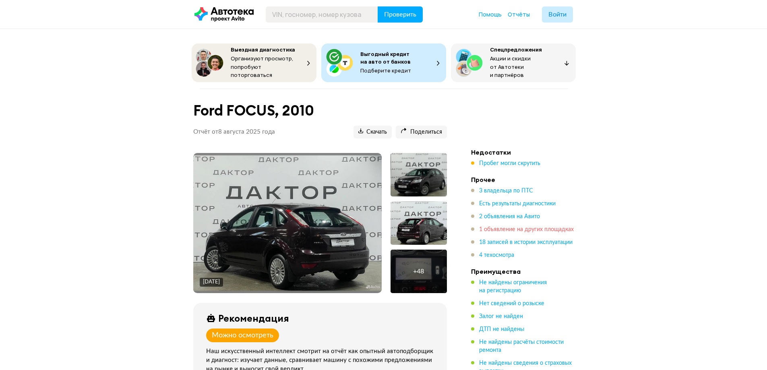
click at [482, 227] on span "1 объявление на других площадках" at bounding box center [526, 230] width 95 height 6
drag, startPoint x: 364, startPoint y: 132, endPoint x: 395, endPoint y: 58, distance: 80.3
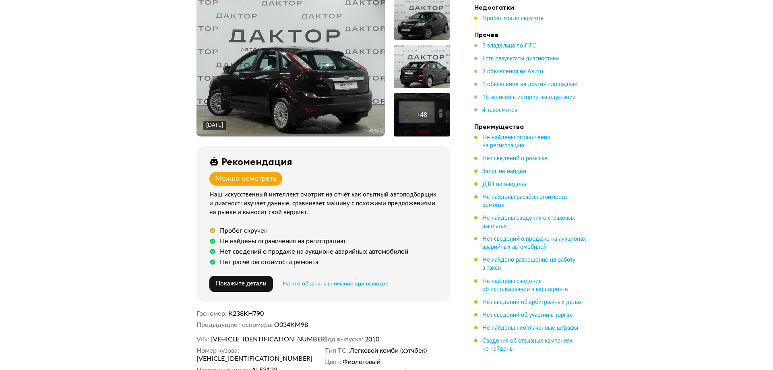
scroll to position [161, 0]
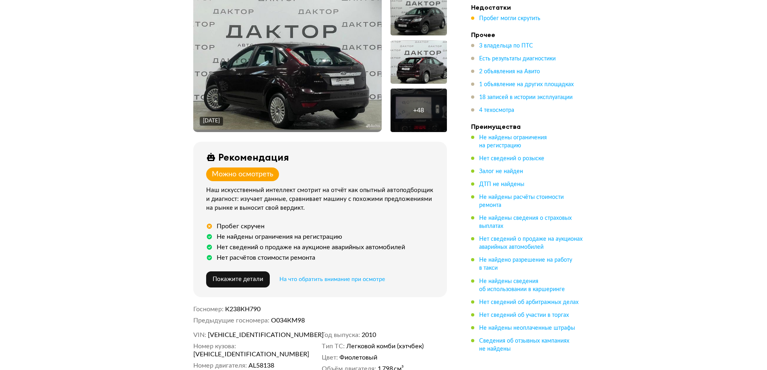
click at [269, 68] on img at bounding box center [287, 61] width 188 height 135
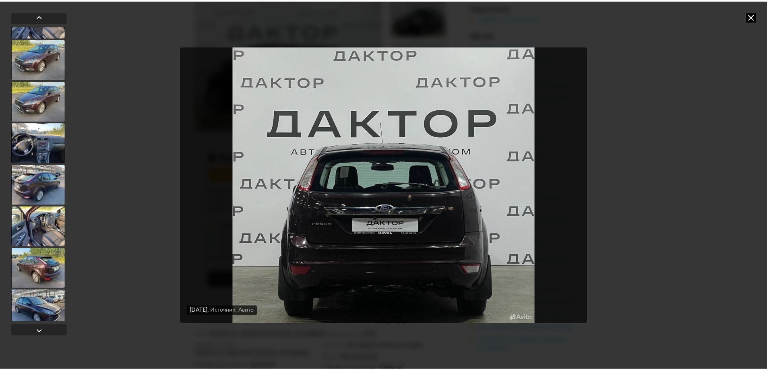
scroll to position [1839, 0]
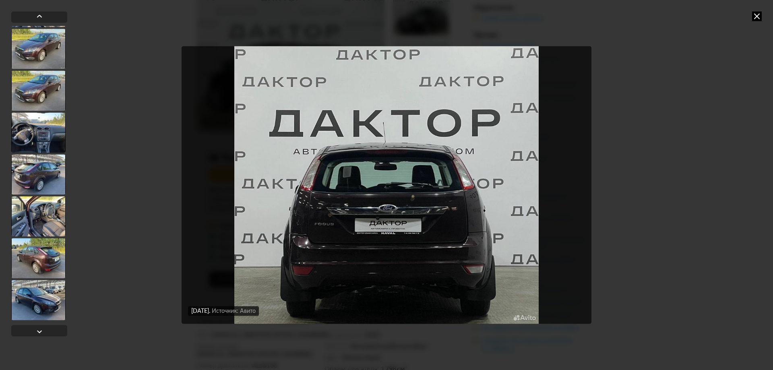
click at [758, 16] on icon at bounding box center [757, 16] width 10 height 10
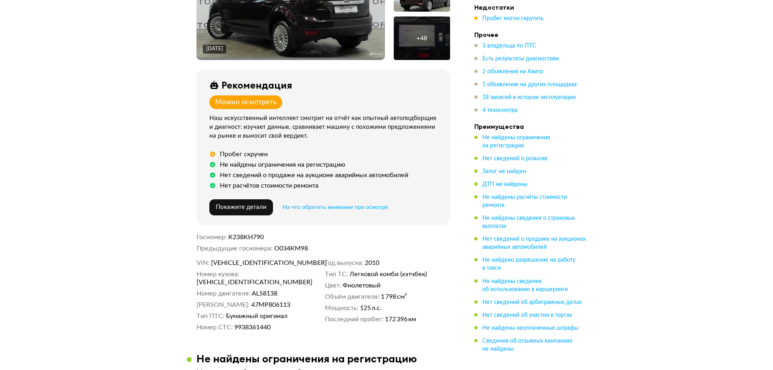
scroll to position [121, 0]
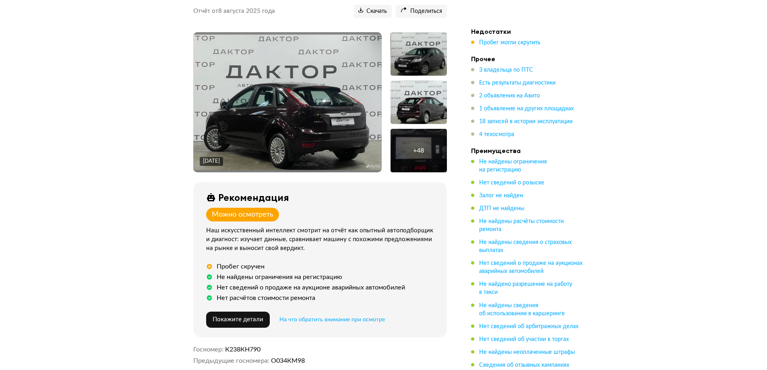
click at [301, 95] on img at bounding box center [287, 102] width 188 height 135
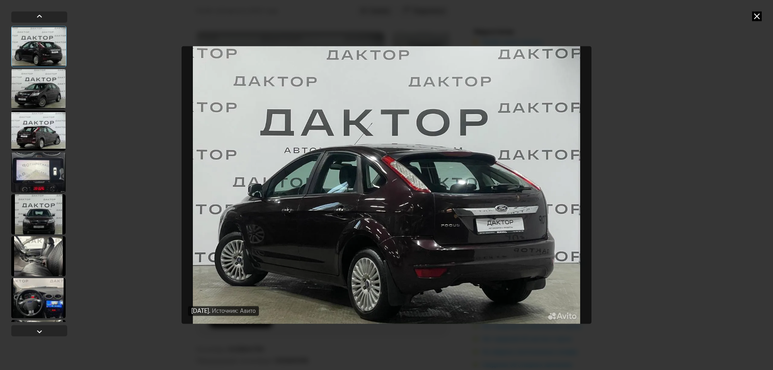
click at [43, 84] on div at bounding box center [38, 88] width 54 height 40
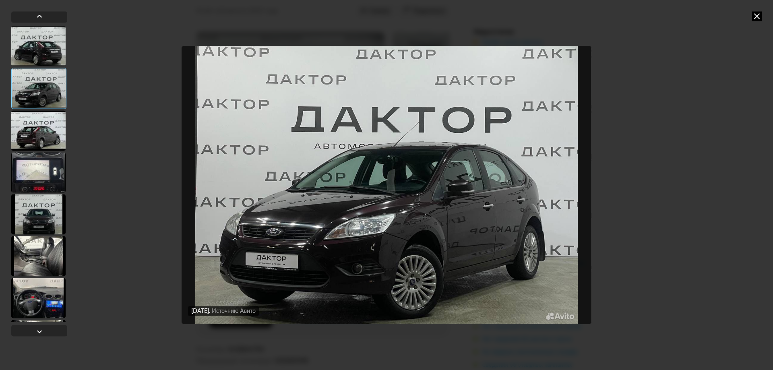
click at [49, 131] on div at bounding box center [38, 130] width 54 height 40
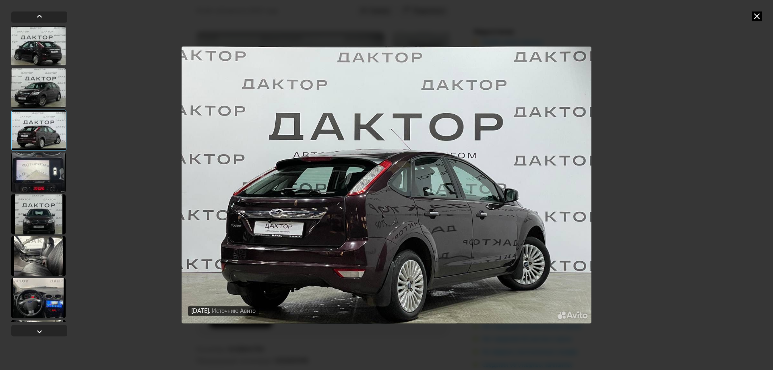
click at [49, 164] on div at bounding box center [38, 172] width 54 height 40
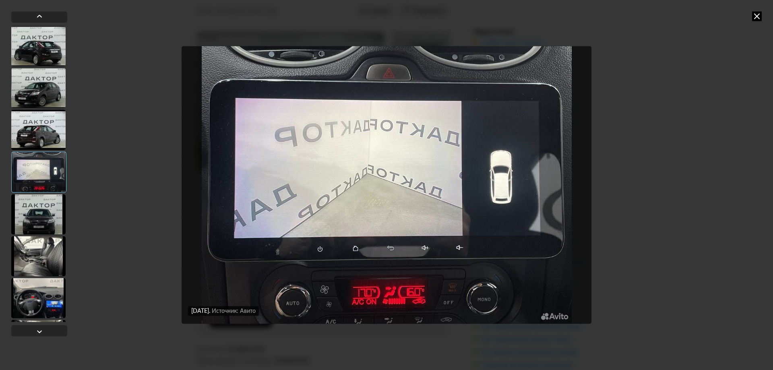
click at [34, 210] on div at bounding box center [38, 214] width 54 height 40
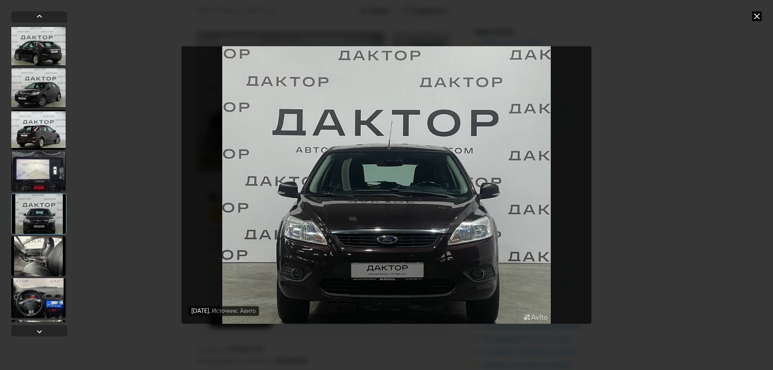
click at [46, 257] on div at bounding box center [38, 256] width 54 height 40
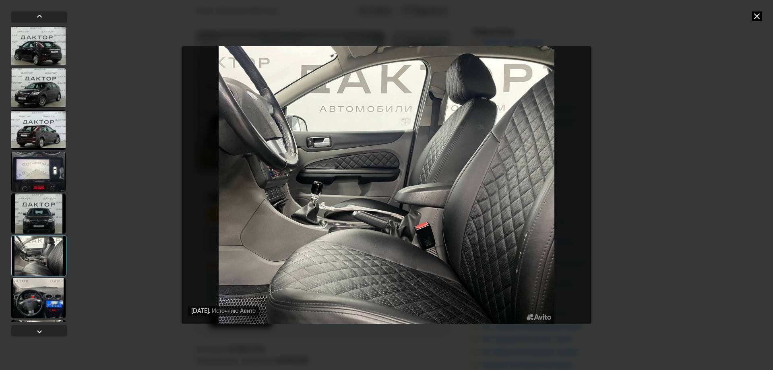
click at [37, 302] on div at bounding box center [38, 298] width 54 height 40
